Goal: Information Seeking & Learning: Learn about a topic

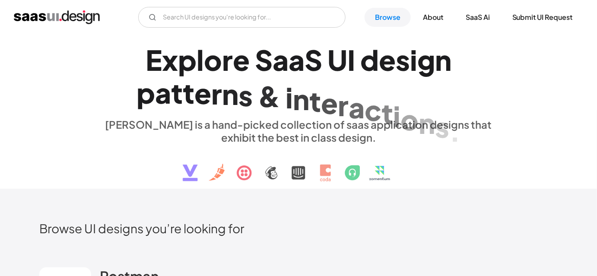
click at [108, 66] on h1 "E x p l o r e S a a S U I d e s i g n p a t t e r n s & i n t e r a c t i o n s…" at bounding box center [299, 76] width 398 height 67
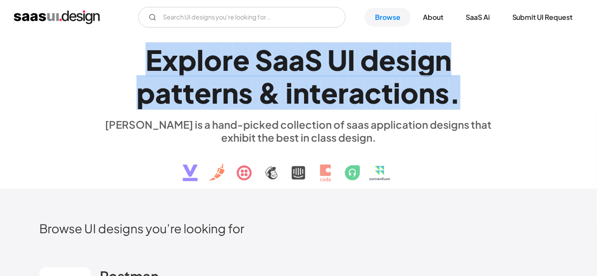
drag, startPoint x: 148, startPoint y: 60, endPoint x: 476, endPoint y: 100, distance: 330.9
click at [476, 100] on h1 "E x p l o r e S a a S U I d e s i g n p a t t e r n s & i n t e r a c t i o n s…" at bounding box center [299, 76] width 398 height 67
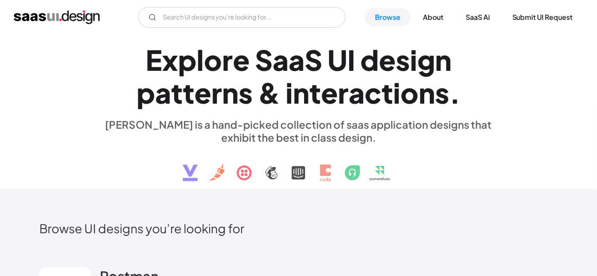
click at [345, 137] on div "[PERSON_NAME] is a hand-picked collection of saas application designs that exhi…" at bounding box center [299, 131] width 398 height 26
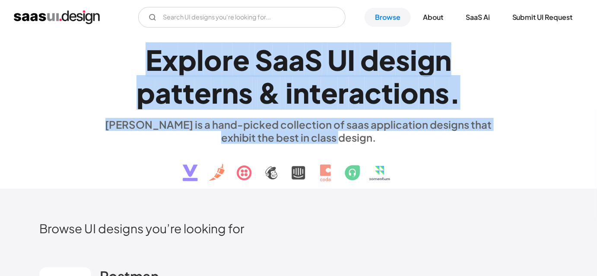
drag, startPoint x: 349, startPoint y: 139, endPoint x: 142, endPoint y: 62, distance: 221.0
click at [142, 62] on div "E x p l o r e S a a S U I d e s i g n p a t t e r n s & i n t e r a c t i o n s…" at bounding box center [299, 112] width 398 height 155
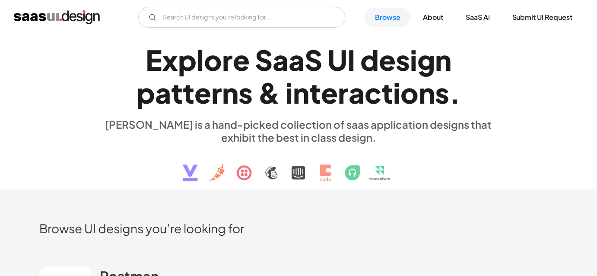
click at [142, 62] on h1 "E x p l o r e S a a S U I d e s i g n p a t t e r n s & i n t e r a c t i o n s…" at bounding box center [299, 76] width 398 height 67
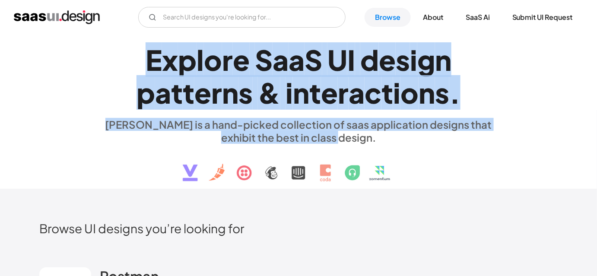
drag, startPoint x: 147, startPoint y: 61, endPoint x: 353, endPoint y: 143, distance: 222.4
click at [353, 143] on div "E x p l o r e S a a S U I d e s i g n p a t t e r n s & i n t e r a c t i o n s…" at bounding box center [299, 112] width 398 height 155
click at [353, 143] on div "[PERSON_NAME] is a hand-picked collection of saas application designs that exhi…" at bounding box center [299, 131] width 398 height 26
drag, startPoint x: 348, startPoint y: 140, endPoint x: 147, endPoint y: 59, distance: 216.6
click at [147, 59] on div "E x p l o r e S a a S U I d e s i g n p a t t e r n s & i n t e r a c t i o n s…" at bounding box center [299, 112] width 398 height 155
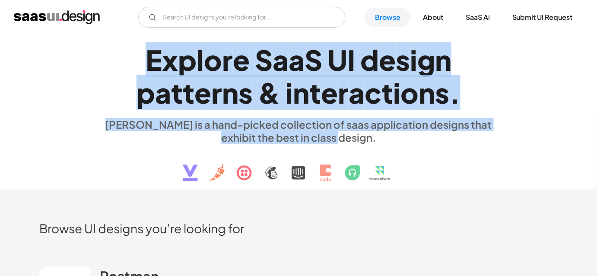
click at [147, 59] on div "E" at bounding box center [154, 59] width 16 height 33
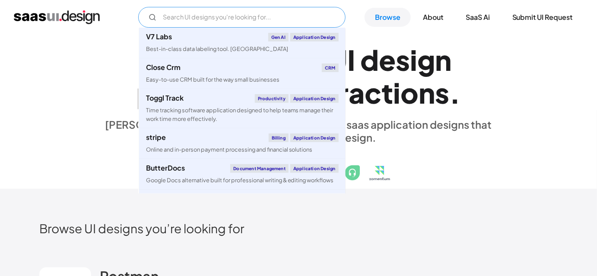
drag, startPoint x: 131, startPoint y: 14, endPoint x: 244, endPoint y: 20, distance: 112.5
click at [244, 20] on div "V7 Labs Gen AI Application Design Best-in-class data labeling tool. GenAI Close…" at bounding box center [299, 17] width 570 height 21
click at [103, 74] on h1 "E x p l o r e S a a S U I d e s i g n p a t t e r n s & i n t e r a c t i o n s…" at bounding box center [299, 76] width 398 height 67
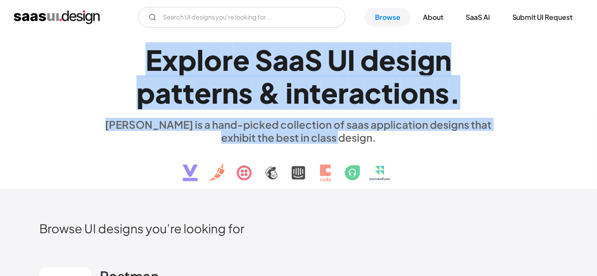
drag, startPoint x: 151, startPoint y: 64, endPoint x: 351, endPoint y: 142, distance: 214.9
click at [351, 142] on div "E x p l o r e S a a S U I d e s i g n p a t t e r n s & i n t e r a c t i o n s…" at bounding box center [299, 112] width 398 height 155
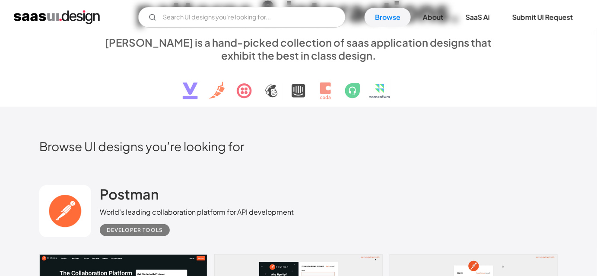
scroll to position [83, 0]
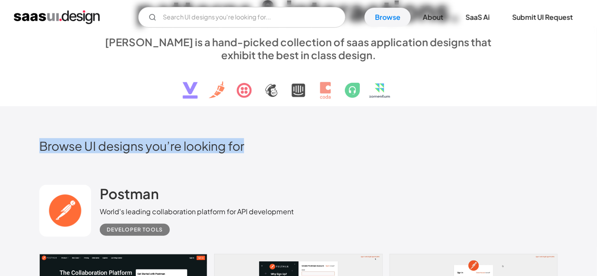
drag, startPoint x: 27, startPoint y: 137, endPoint x: 264, endPoint y: 164, distance: 239.2
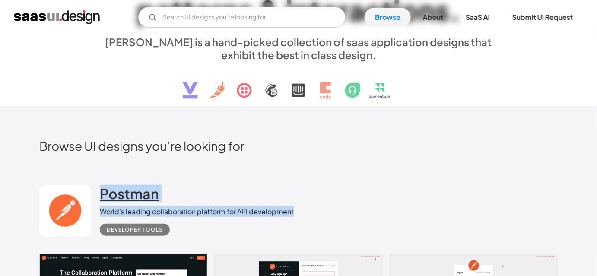
drag, startPoint x: 305, startPoint y: 209, endPoint x: 100, endPoint y: 188, distance: 206.0
click at [100, 188] on div "Postman World's leading collaboration platform for API development Developer to…" at bounding box center [298, 211] width 519 height 86
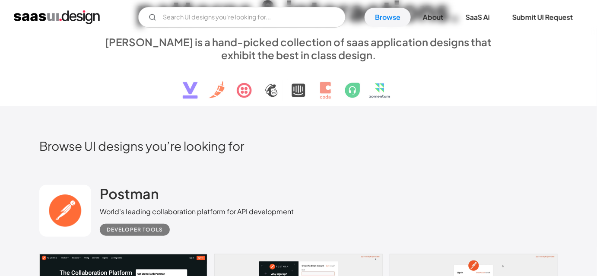
click at [107, 169] on div "Postman World's leading collaboration platform for API development Developer to…" at bounding box center [298, 211] width 519 height 86
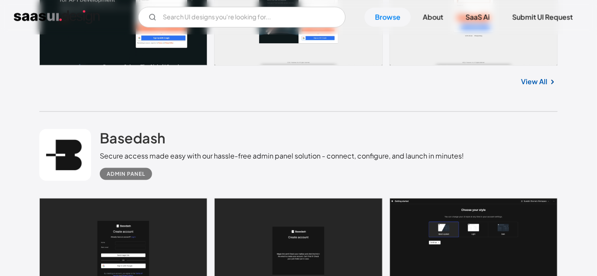
scroll to position [362, 0]
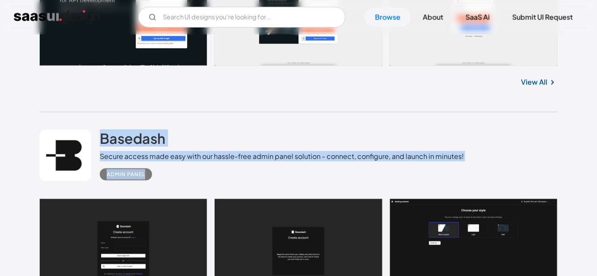
drag, startPoint x: 98, startPoint y: 116, endPoint x: 168, endPoint y: 179, distance: 94.2
click at [168, 179] on div "Basedash Secure access made easy with our hassle-free admin panel solution - co…" at bounding box center [298, 155] width 519 height 86
click at [168, 179] on div "Admin Panel" at bounding box center [282, 171] width 364 height 19
drag, startPoint x: 148, startPoint y: 183, endPoint x: 94, endPoint y: 129, distance: 76.4
click at [94, 129] on div "Basedash Secure access made easy with our hassle-free admin panel solution - co…" at bounding box center [298, 155] width 519 height 86
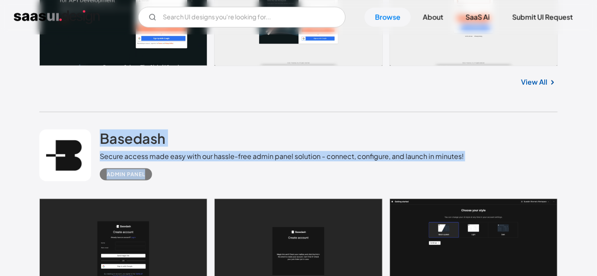
click at [97, 122] on div "Basedash Secure access made easy with our hassle-free admin panel solution - co…" at bounding box center [298, 155] width 519 height 86
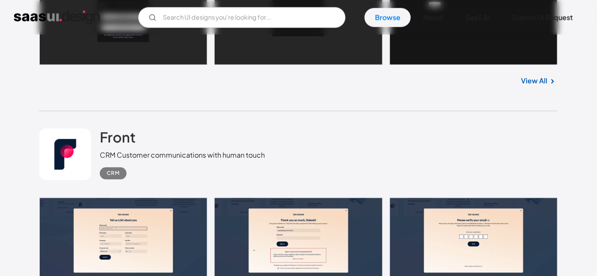
scroll to position [601, 0]
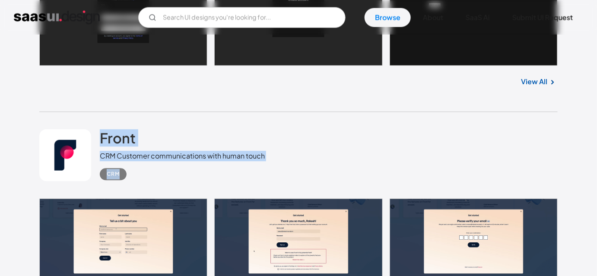
drag, startPoint x: 97, startPoint y: 122, endPoint x: 130, endPoint y: 176, distance: 63.1
click at [130, 176] on div "Front CRM Customer communications with human touch CRM" at bounding box center [298, 155] width 519 height 86
click at [130, 176] on div "CRM" at bounding box center [182, 170] width 165 height 19
drag, startPoint x: 130, startPoint y: 176, endPoint x: 98, endPoint y: 129, distance: 57.2
click at [98, 129] on div "Front CRM Customer communications with human touch CRM" at bounding box center [298, 155] width 519 height 86
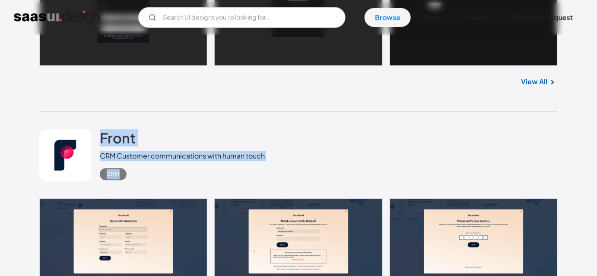
drag, startPoint x: 99, startPoint y: 118, endPoint x: 121, endPoint y: 178, distance: 63.9
click at [121, 178] on div "Front CRM Customer communications with human touch CRM" at bounding box center [298, 155] width 519 height 86
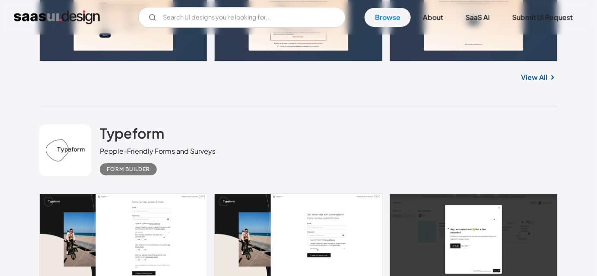
scroll to position [825, 0]
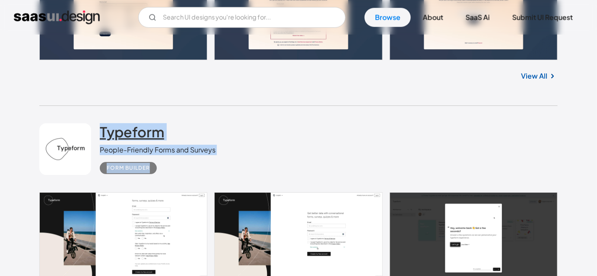
drag, startPoint x: 159, startPoint y: 178, endPoint x: 100, endPoint y: 124, distance: 80.1
click at [100, 124] on div "Typeform People-Friendly Forms and Surveys Form Builder" at bounding box center [298, 149] width 519 height 86
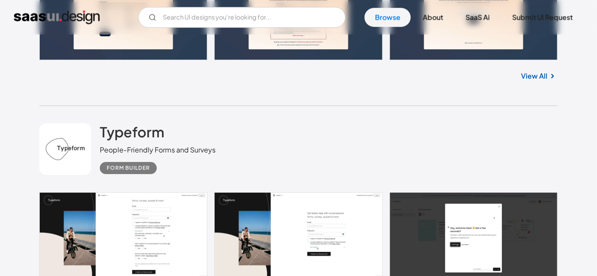
click at [102, 112] on div "Typeform People-Friendly Forms and Surveys Form Builder" at bounding box center [298, 149] width 519 height 86
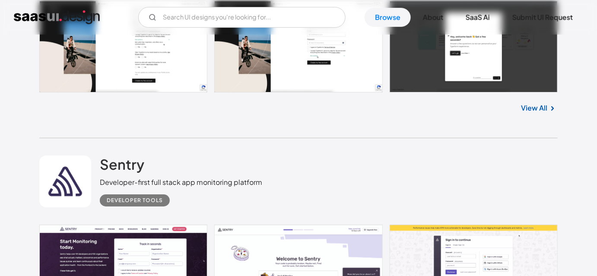
scroll to position [1017, 0]
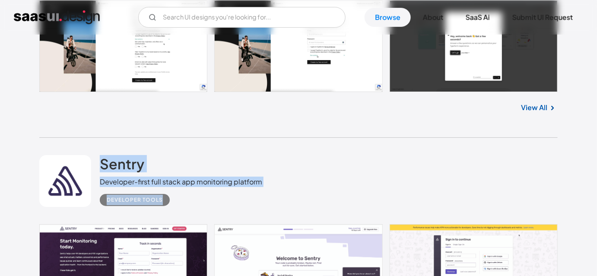
drag, startPoint x: 99, startPoint y: 146, endPoint x: 178, endPoint y: 194, distance: 93.1
click at [178, 194] on div "Sentry Developer-first full stack app monitoring platform Developer tools" at bounding box center [298, 181] width 519 height 86
click at [178, 194] on div "Developer tools" at bounding box center [181, 196] width 162 height 19
drag, startPoint x: 175, startPoint y: 203, endPoint x: 99, endPoint y: 156, distance: 90.2
click at [99, 156] on div "Sentry Developer-first full stack app monitoring platform Developer tools" at bounding box center [298, 181] width 519 height 86
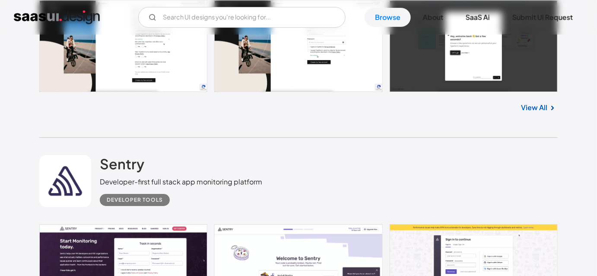
click at [99, 145] on div "Sentry Developer-first full stack app monitoring platform Developer tools" at bounding box center [298, 181] width 519 height 86
click at [376, 159] on div "Sentry Developer-first full stack app monitoring platform Developer tools" at bounding box center [298, 181] width 519 height 86
click at [332, 154] on div "Sentry Developer-first full stack app monitoring platform Developer tools" at bounding box center [298, 181] width 519 height 86
click at [279, 151] on div "Sentry Developer-first full stack app monitoring platform Developer tools" at bounding box center [298, 181] width 519 height 86
click at [268, 138] on div "Sentry Developer-first full stack app monitoring platform Developer tools" at bounding box center [298, 181] width 519 height 86
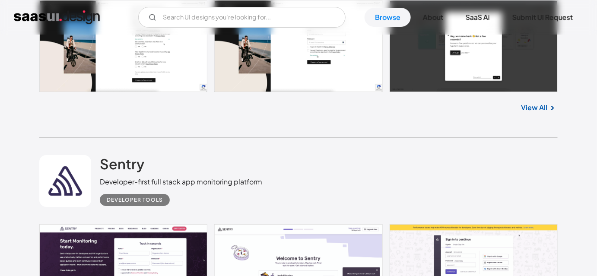
click at [248, 140] on div "Sentry Developer-first full stack app monitoring platform Developer tools" at bounding box center [298, 181] width 519 height 86
click at [235, 139] on div "Sentry Developer-first full stack app monitoring platform Developer tools" at bounding box center [298, 181] width 519 height 86
click at [264, 133] on div "Typeform People-Friendly Forms and Surveys Form Builder No items found. View All" at bounding box center [298, 26] width 519 height 224
drag, startPoint x: 314, startPoint y: 125, endPoint x: 323, endPoint y: 133, distance: 11.7
click at [323, 133] on div "Typeform People-Friendly Forms and Surveys Form Builder No items found. View All" at bounding box center [298, 26] width 519 height 224
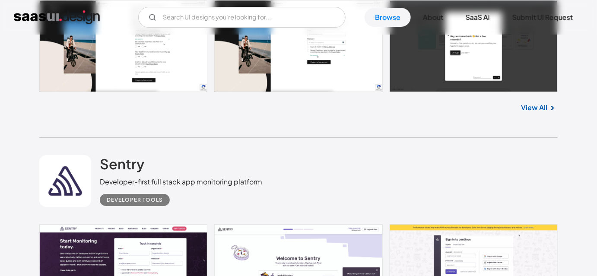
click at [318, 133] on div "Typeform People-Friendly Forms and Surveys Form Builder No items found. View All" at bounding box center [298, 26] width 519 height 224
click at [274, 132] on div "Typeform People-Friendly Forms and Surveys Form Builder No items found. View All" at bounding box center [298, 26] width 519 height 224
click at [298, 136] on div "Typeform People-Friendly Forms and Surveys Form Builder No items found. View All" at bounding box center [298, 26] width 519 height 224
drag, startPoint x: 309, startPoint y: 130, endPoint x: 313, endPoint y: 134, distance: 5.9
click at [313, 134] on div "Typeform People-Friendly Forms and Surveys Form Builder No items found. View All" at bounding box center [298, 26] width 519 height 224
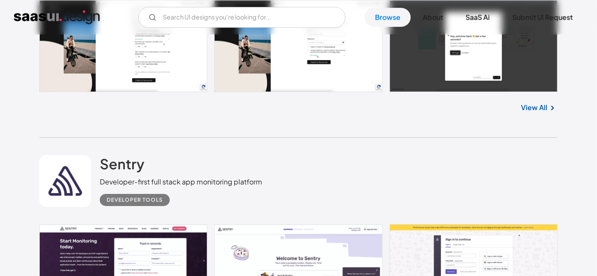
click at [313, 134] on div "Typeform People-Friendly Forms and Surveys Form Builder No items found. View All" at bounding box center [298, 26] width 519 height 224
click at [315, 148] on div "Sentry Developer-first full stack app monitoring platform Developer tools" at bounding box center [298, 181] width 519 height 86
click at [307, 150] on div "Sentry Developer-first full stack app monitoring platform Developer tools" at bounding box center [298, 181] width 519 height 86
click at [411, 153] on div "Sentry Developer-first full stack app monitoring platform Developer tools" at bounding box center [298, 181] width 519 height 86
click at [138, 146] on div "Sentry Developer-first full stack app monitoring platform Developer tools" at bounding box center [298, 181] width 519 height 86
